Goal: Information Seeking & Learning: Understand process/instructions

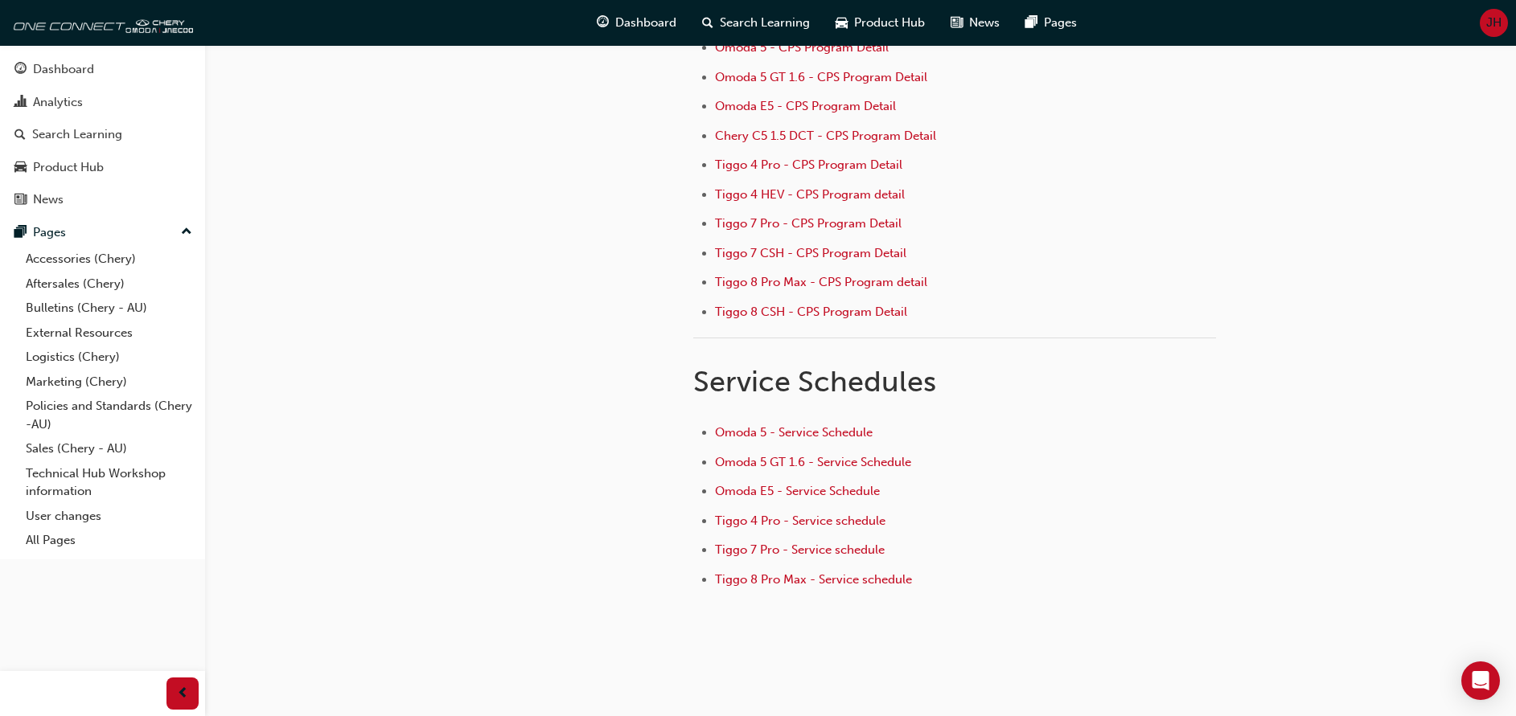
scroll to position [266, 0]
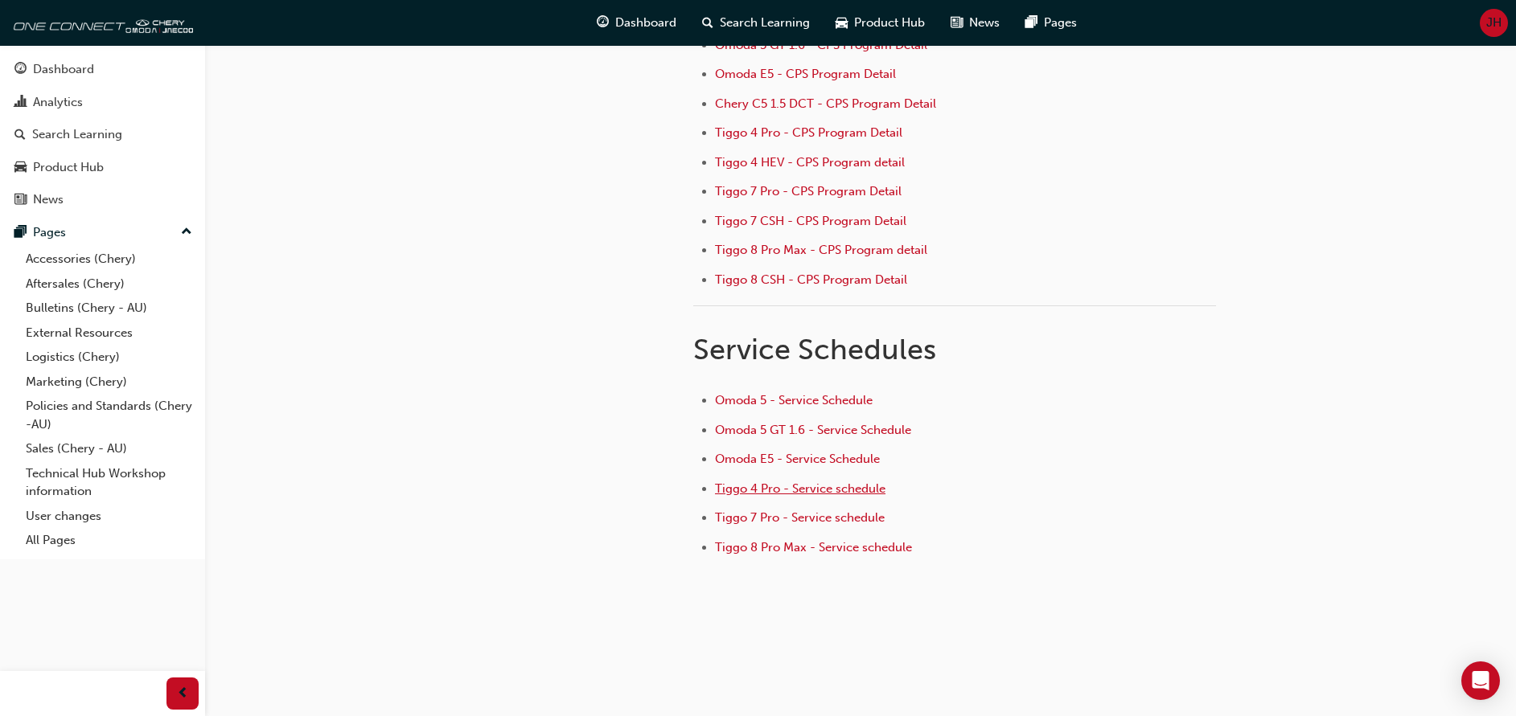
click at [803, 488] on span "Tiggo 4 Pro - Service schedule" at bounding box center [800, 489] width 170 height 14
